Goal: Information Seeking & Learning: Learn about a topic

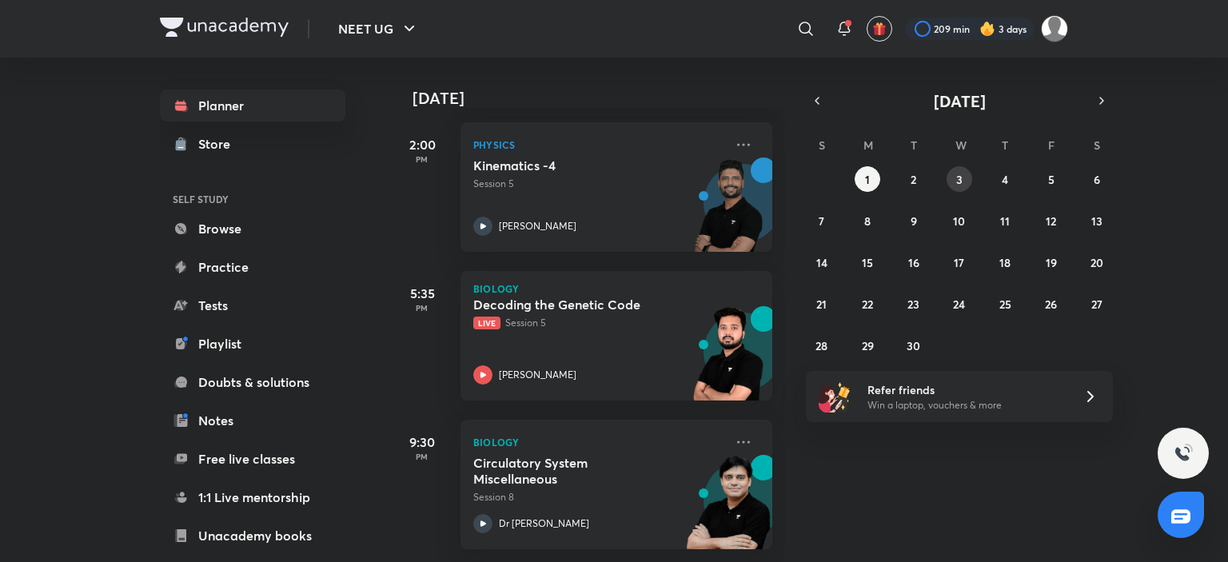
click at [961, 181] on abbr "3" at bounding box center [959, 179] width 6 height 15
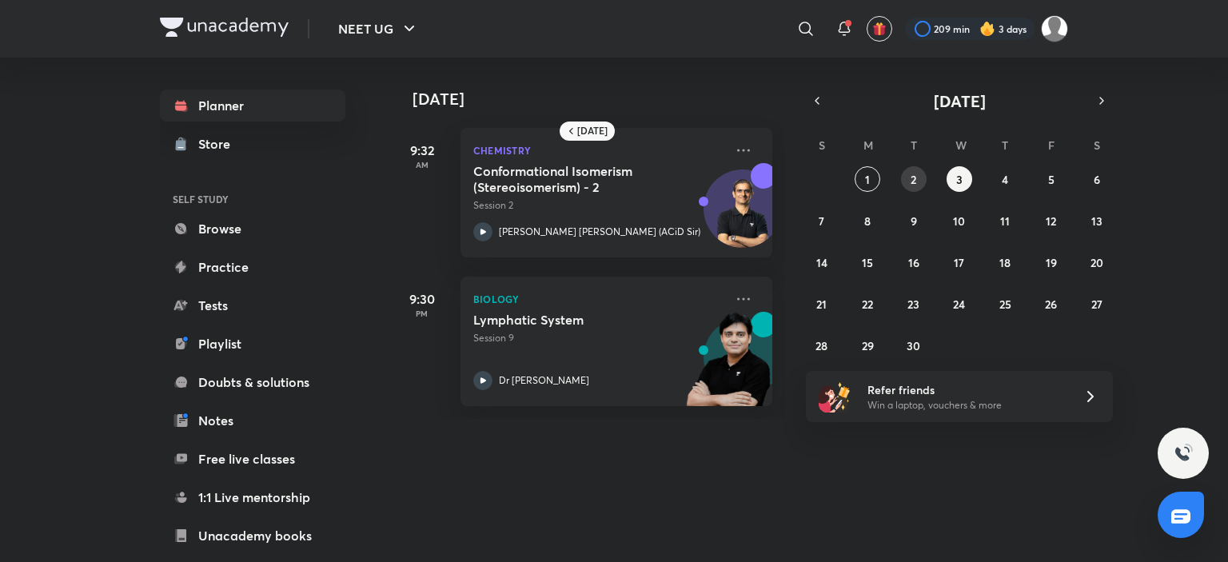
click at [916, 177] on abbr "2" at bounding box center [914, 179] width 6 height 15
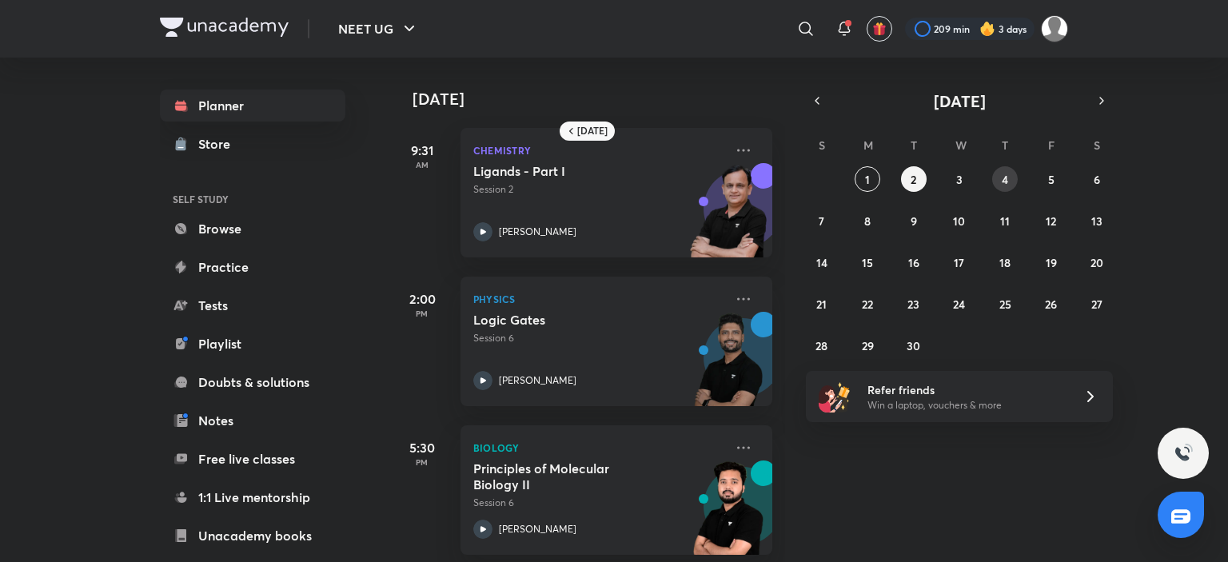
click at [1006, 181] on abbr "4" at bounding box center [1005, 179] width 6 height 15
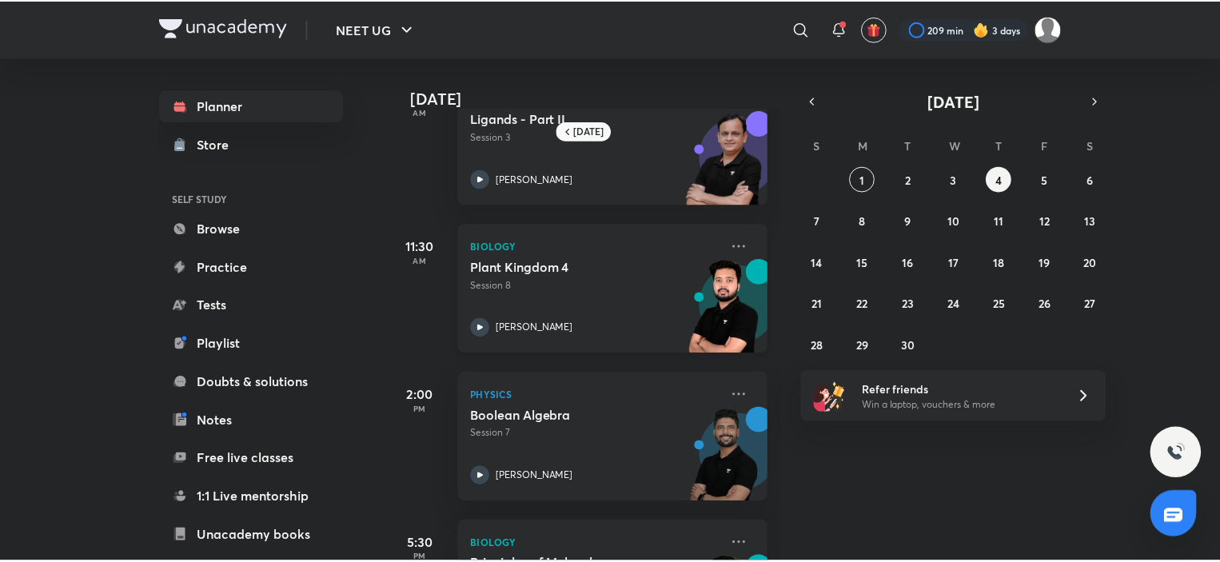
scroll to position [160, 0]
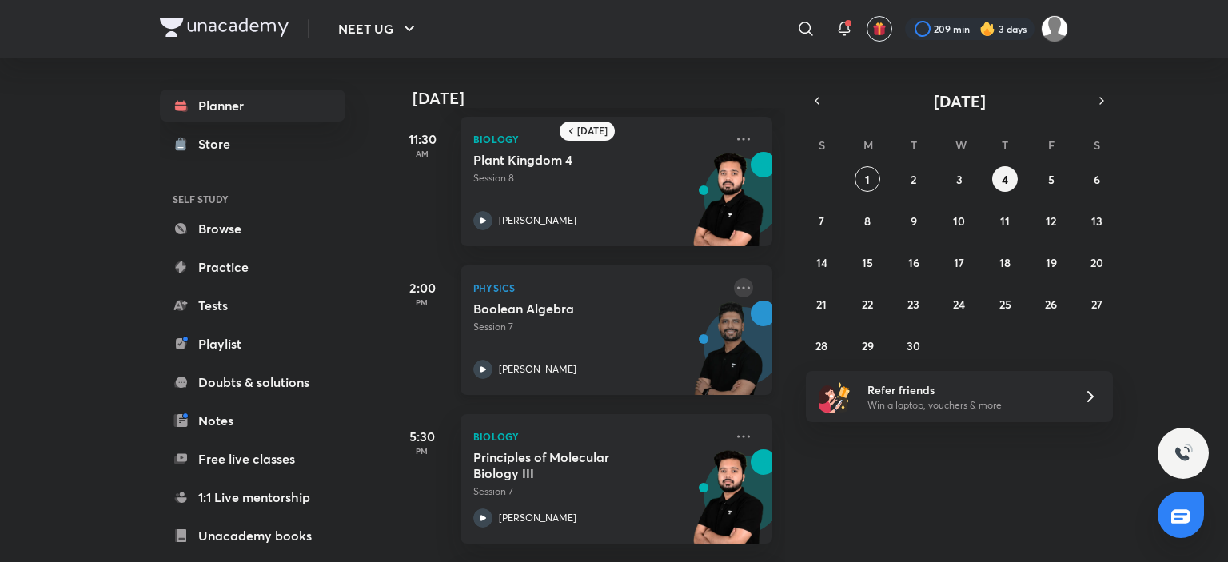
click at [738, 286] on icon at bounding box center [743, 287] width 19 height 19
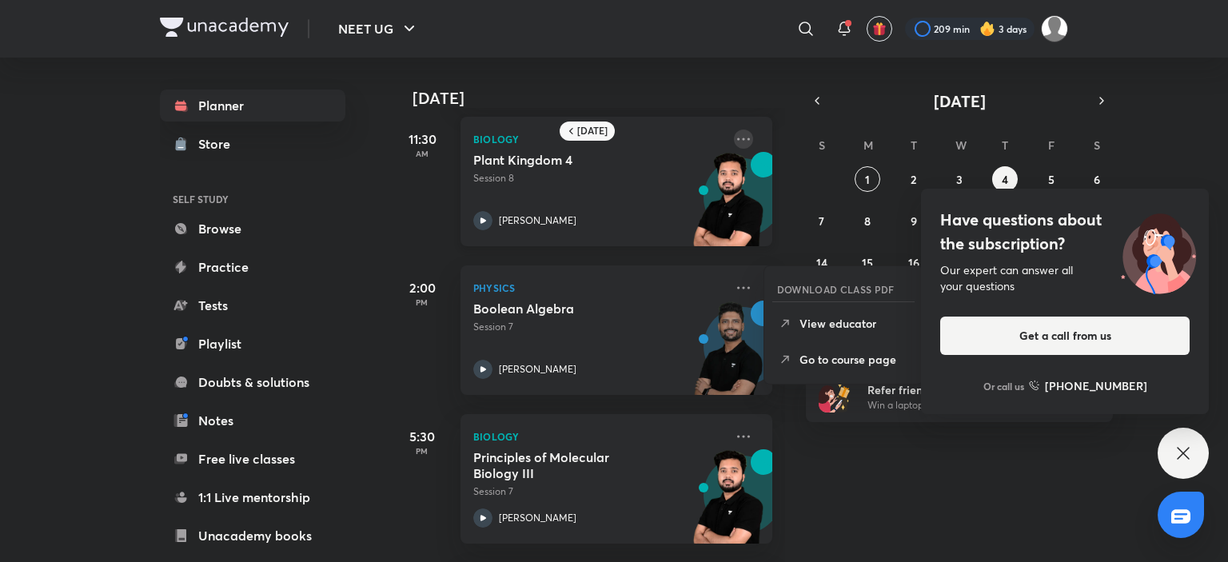
click at [734, 136] on icon at bounding box center [743, 139] width 19 height 19
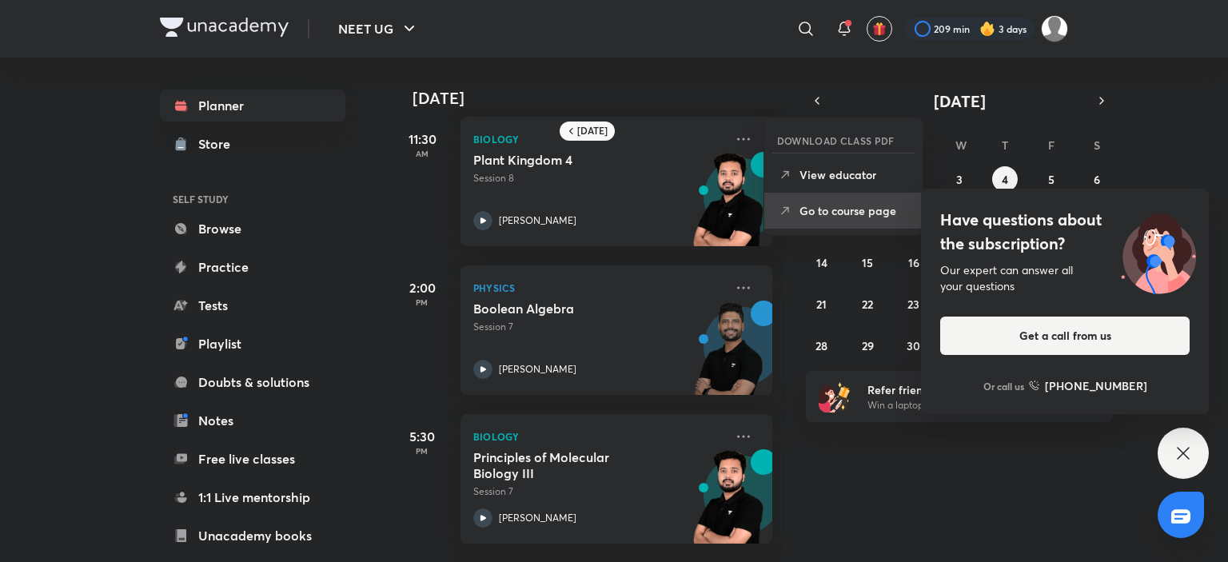
click at [836, 215] on p "Go to course page" at bounding box center [855, 210] width 110 height 17
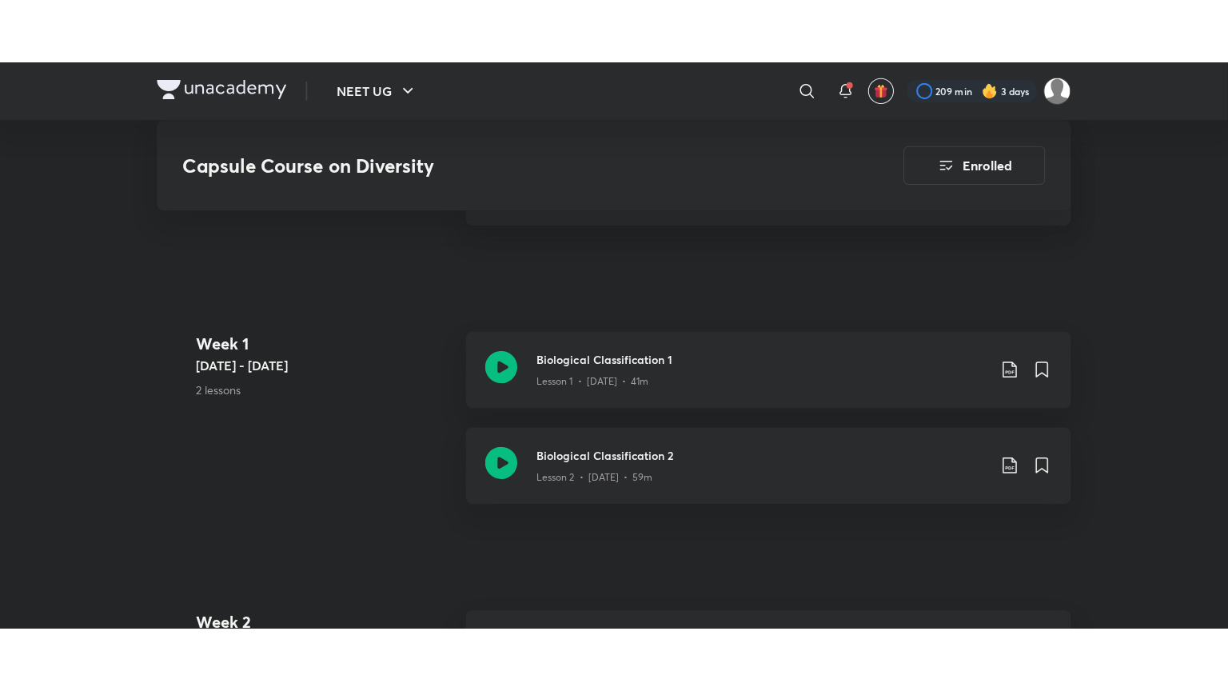
scroll to position [640, 0]
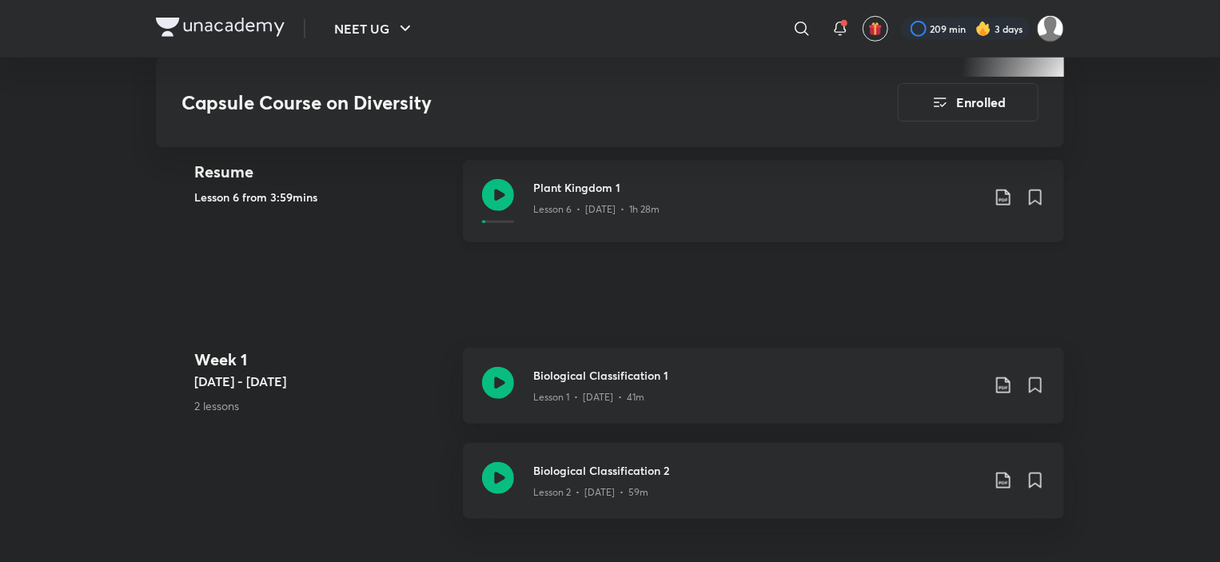
click at [617, 196] on div "Lesson 6 • [DATE] • 1h 28m" at bounding box center [757, 206] width 448 height 21
